Goal: Task Accomplishment & Management: Manage account settings

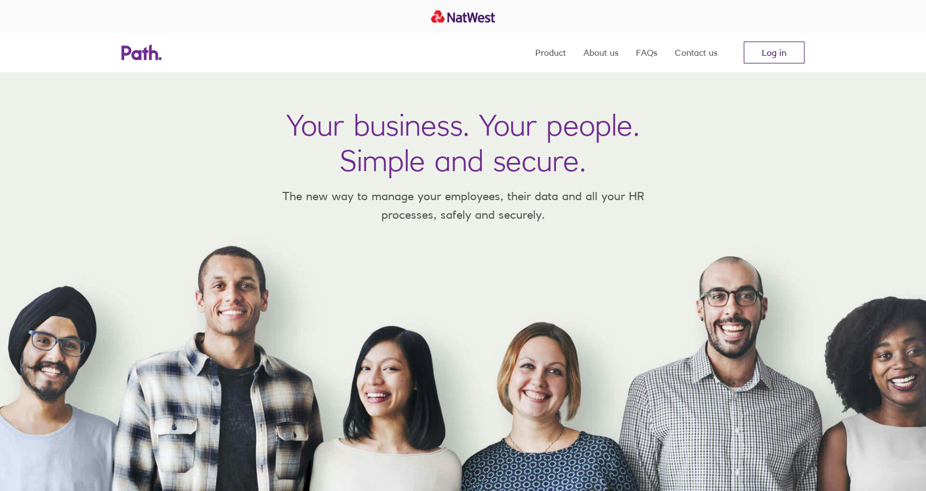
click at [773, 55] on link "Log in" at bounding box center [774, 53] width 61 height 22
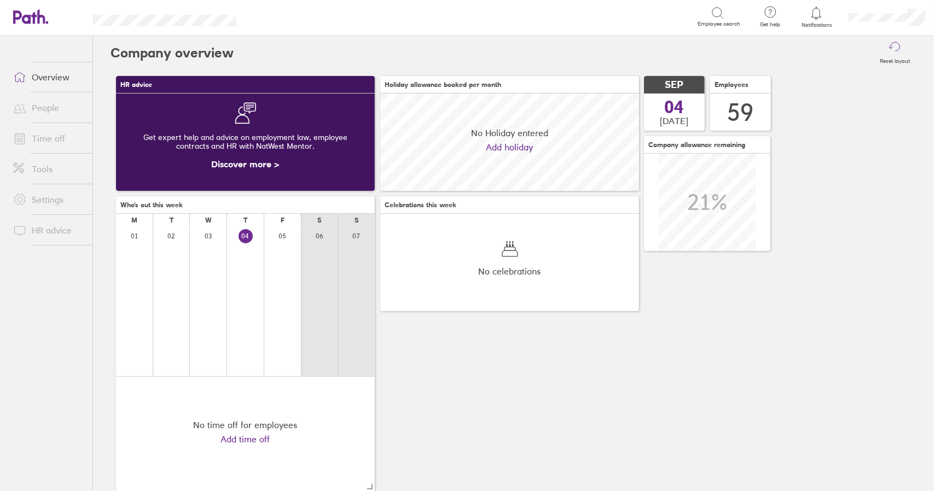
scroll to position [97, 258]
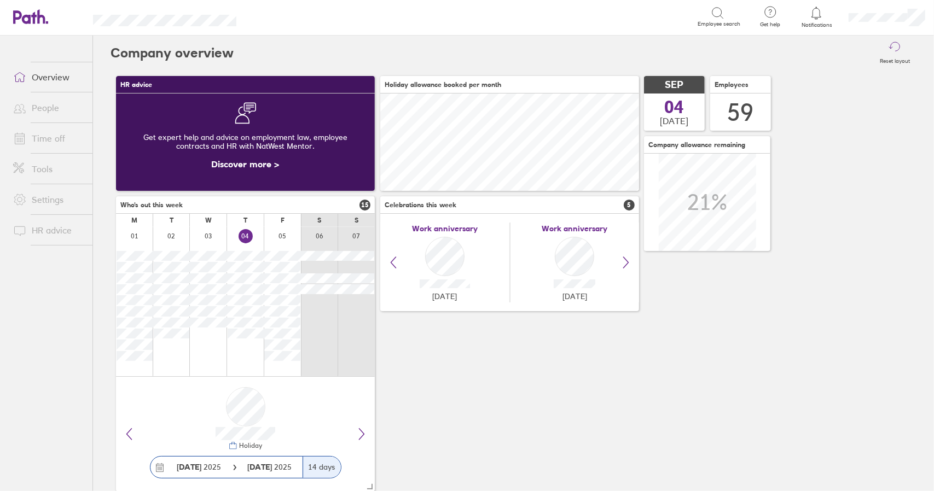
click at [49, 137] on link "Time off" at bounding box center [48, 139] width 88 height 22
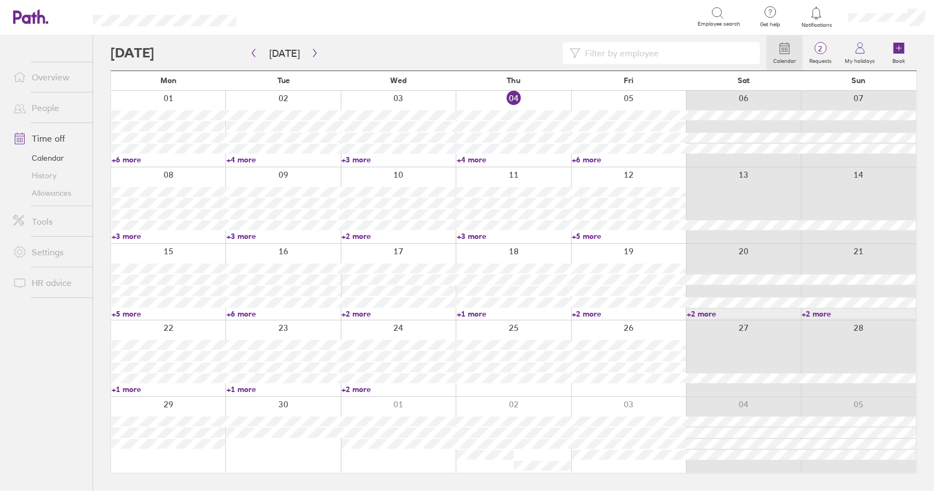
click at [545, 98] on div at bounding box center [513, 129] width 115 height 76
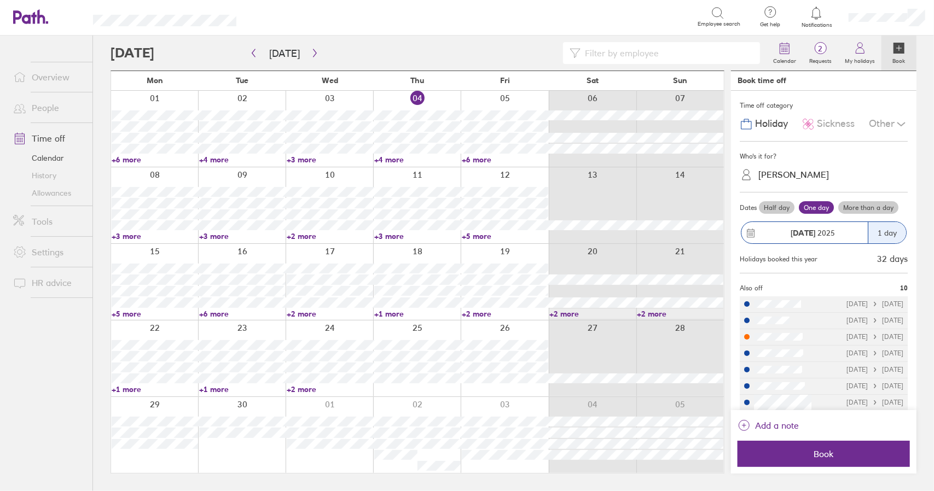
click at [831, 120] on span "Sickness" at bounding box center [836, 123] width 38 height 11
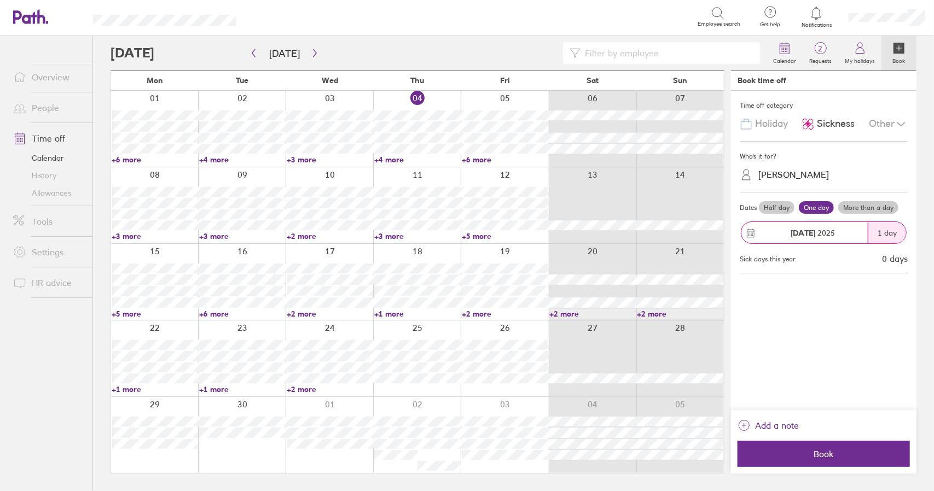
click at [788, 172] on div "Chris Reason" at bounding box center [794, 175] width 71 height 10
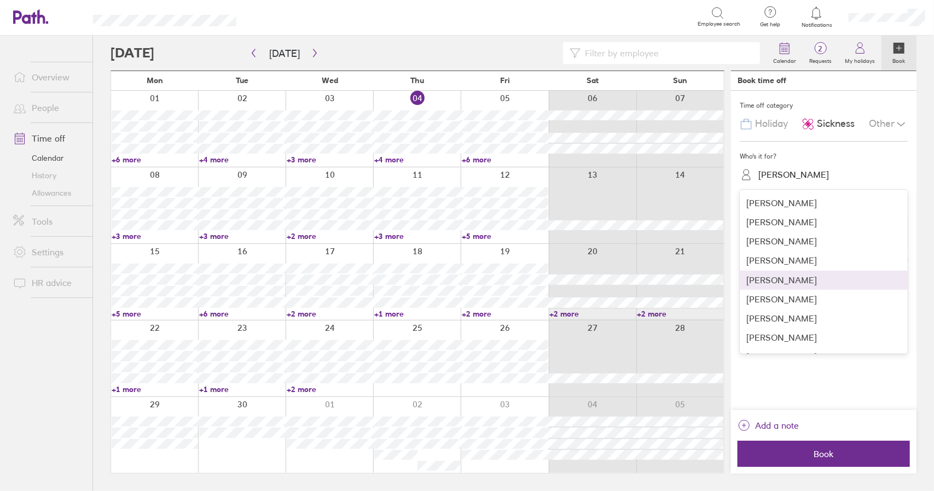
scroll to position [219, 0]
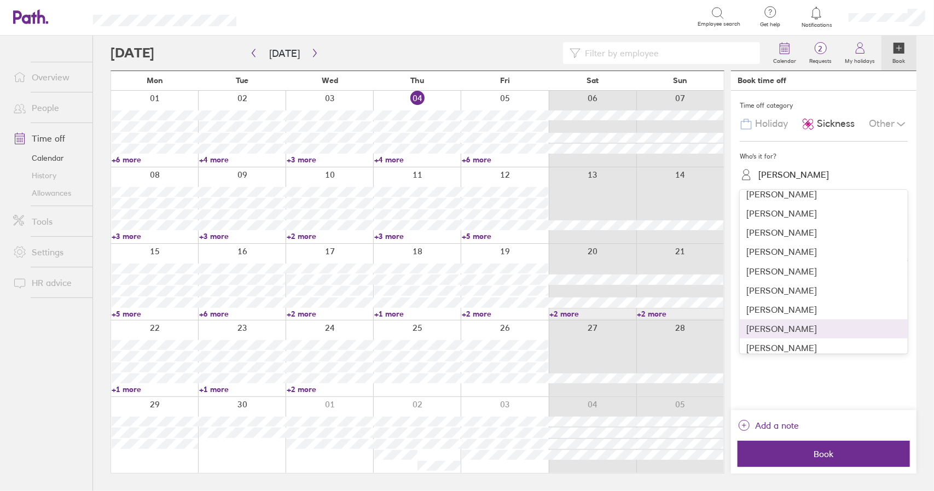
click at [786, 326] on div "Dean Smith" at bounding box center [824, 329] width 168 height 19
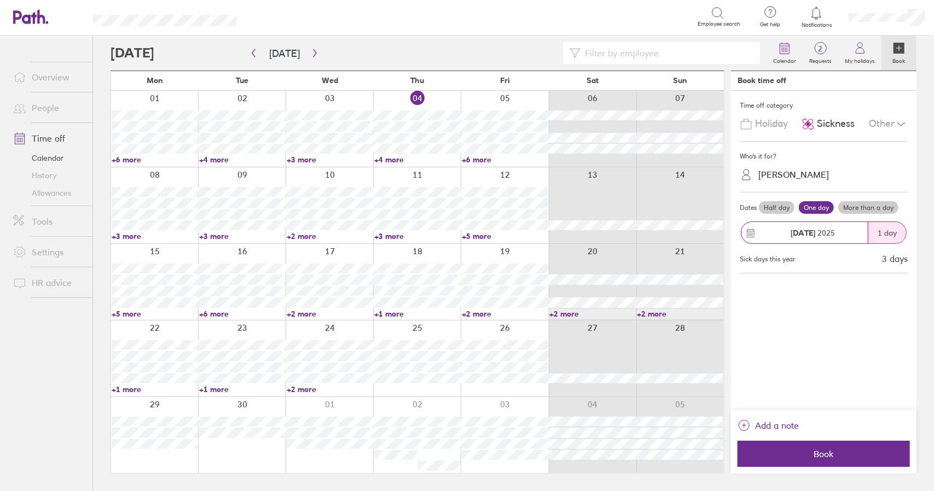
click at [860, 202] on label "More than a day" at bounding box center [868, 207] width 60 height 13
click at [0, 0] on input "More than a day" at bounding box center [0, 0] width 0 height 0
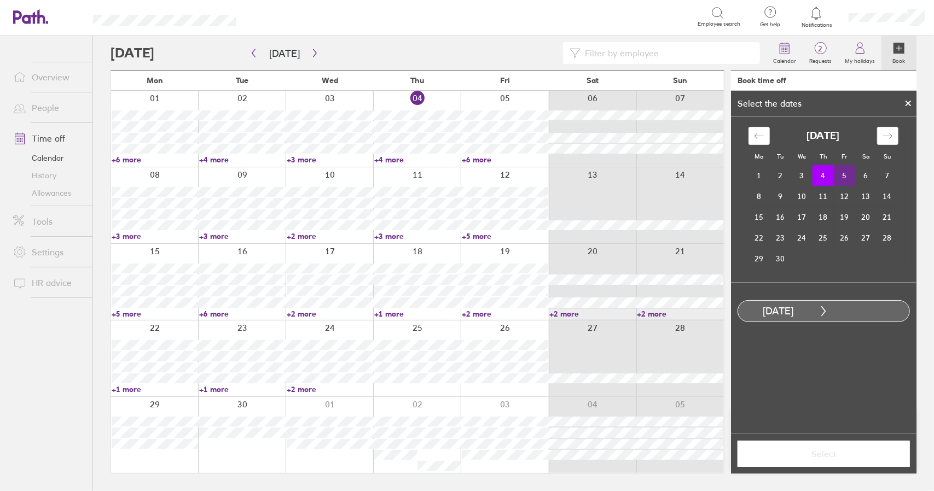
click at [842, 176] on td "5" at bounding box center [844, 175] width 21 height 21
click at [819, 455] on span "Select" at bounding box center [823, 454] width 157 height 10
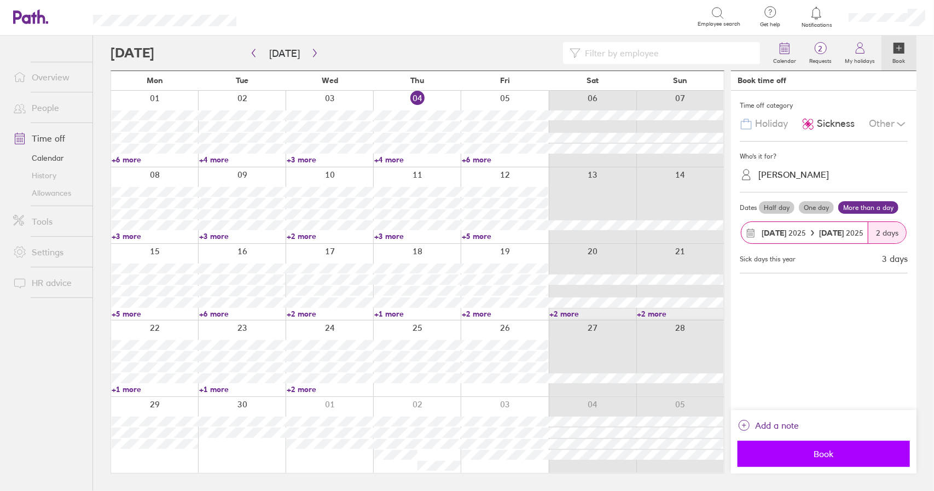
click at [824, 457] on span "Book" at bounding box center [823, 454] width 157 height 10
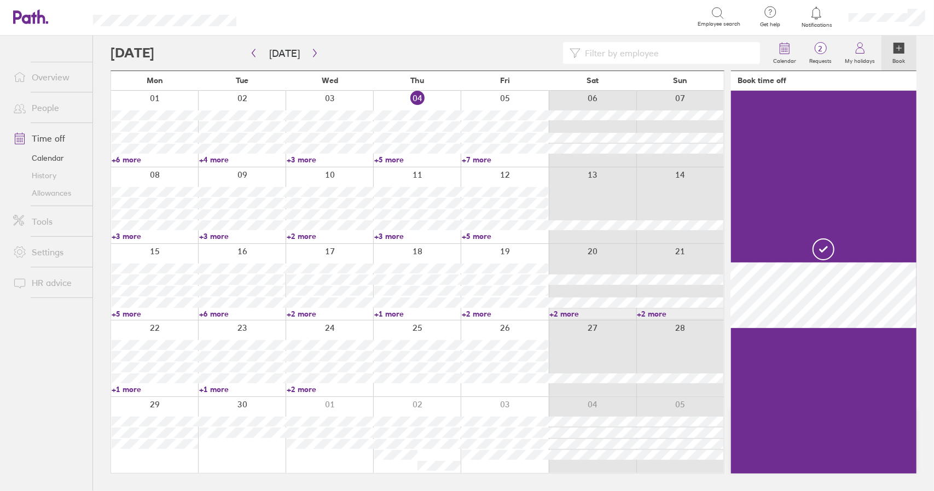
click at [470, 159] on link "+7 more" at bounding box center [505, 160] width 86 height 10
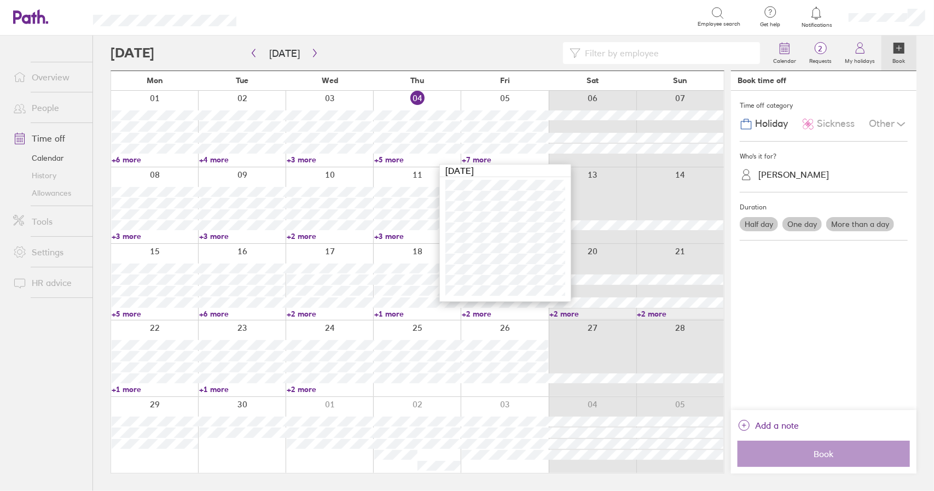
click at [474, 159] on link "+7 more" at bounding box center [505, 160] width 86 height 10
click at [385, 158] on link "+5 more" at bounding box center [417, 160] width 86 height 10
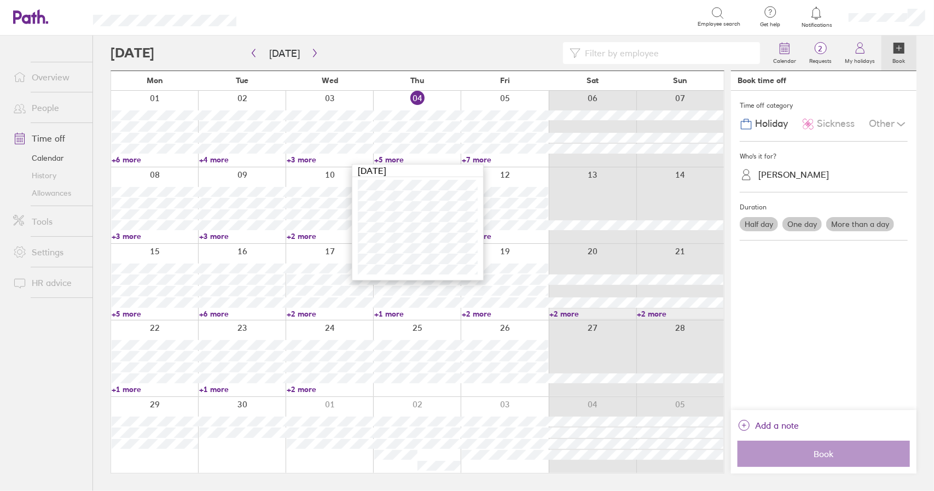
click at [385, 158] on link "+5 more" at bounding box center [417, 160] width 86 height 10
click at [44, 138] on link "Time off" at bounding box center [48, 139] width 88 height 22
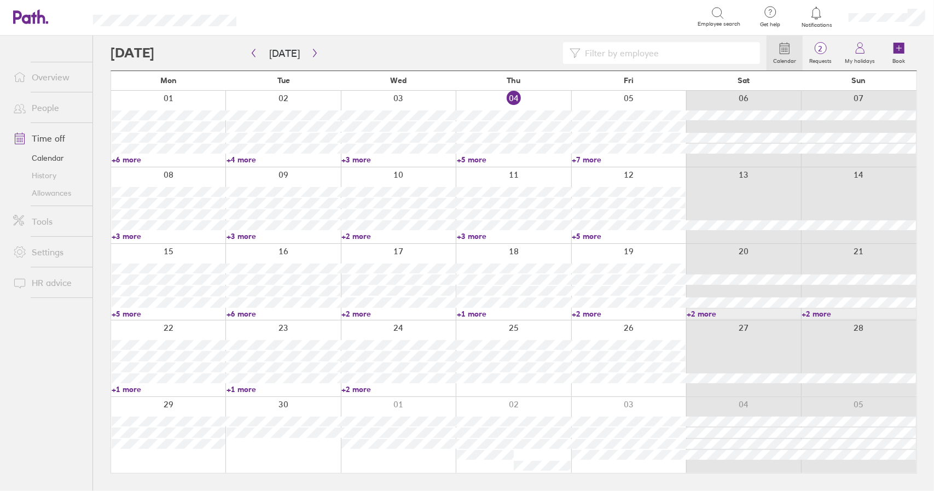
click at [593, 159] on link "+7 more" at bounding box center [629, 160] width 114 height 10
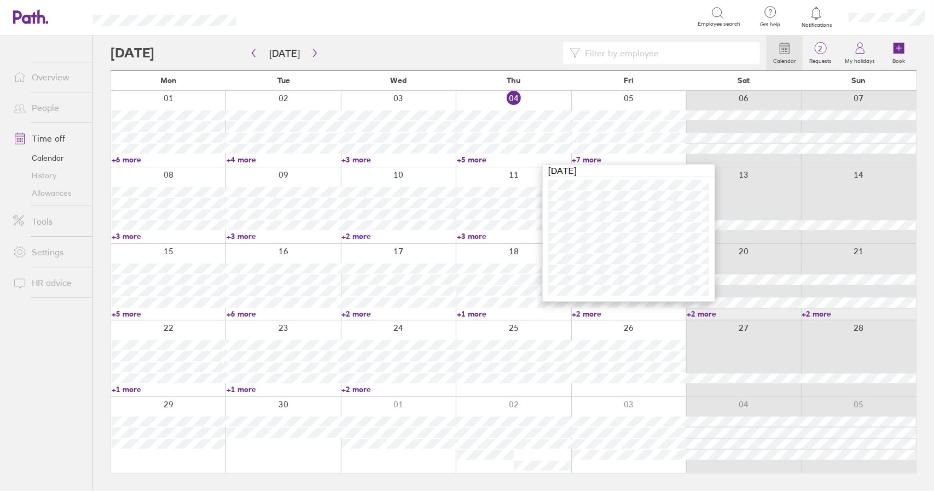
click at [586, 155] on link "+7 more" at bounding box center [629, 160] width 114 height 10
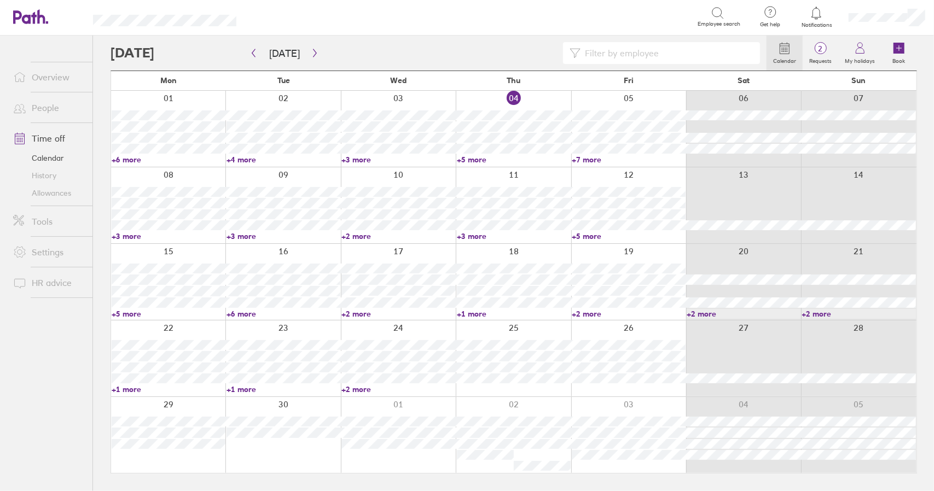
click at [474, 159] on link "+5 more" at bounding box center [514, 160] width 114 height 10
click at [478, 159] on link "+5 more" at bounding box center [514, 160] width 114 height 10
